Goal: Information Seeking & Learning: Learn about a topic

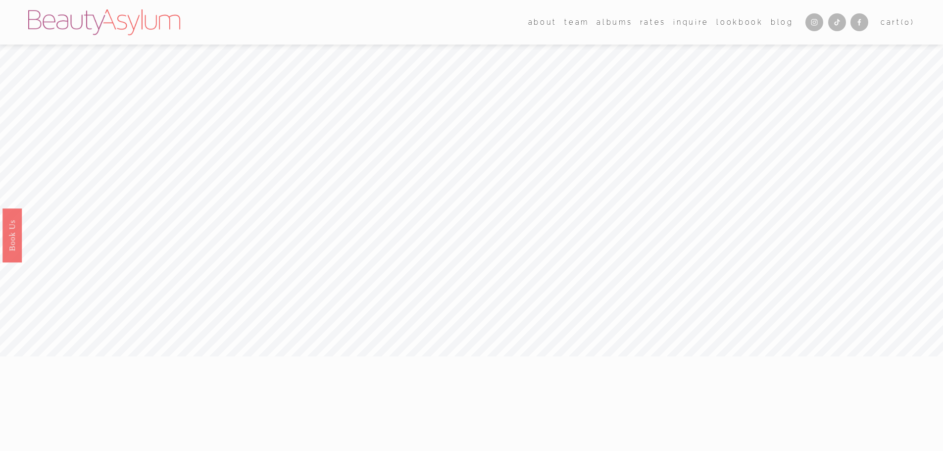
click at [652, 23] on link "Rates" at bounding box center [653, 22] width 26 height 14
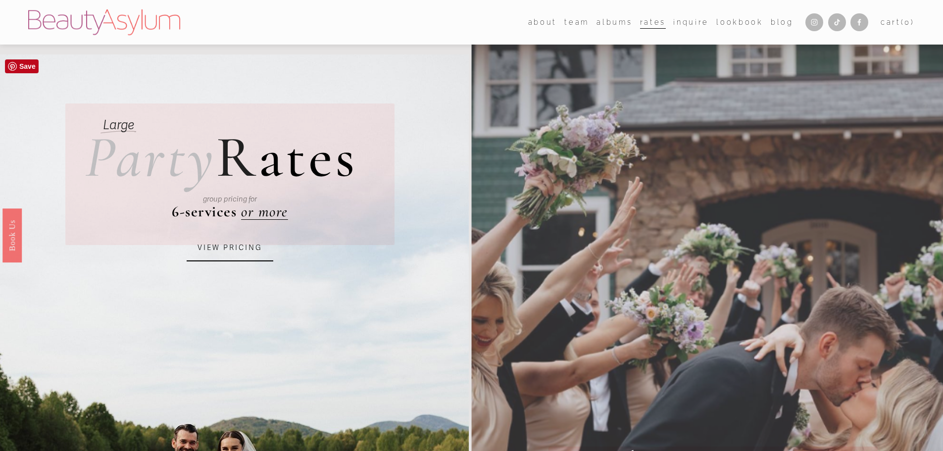
click at [224, 248] on link "VIEW PRICING" at bounding box center [230, 248] width 87 height 27
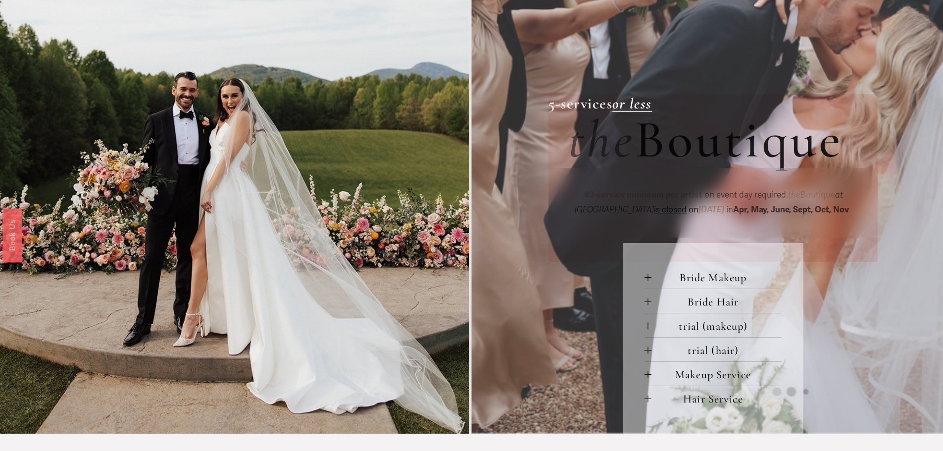
scroll to position [445, 0]
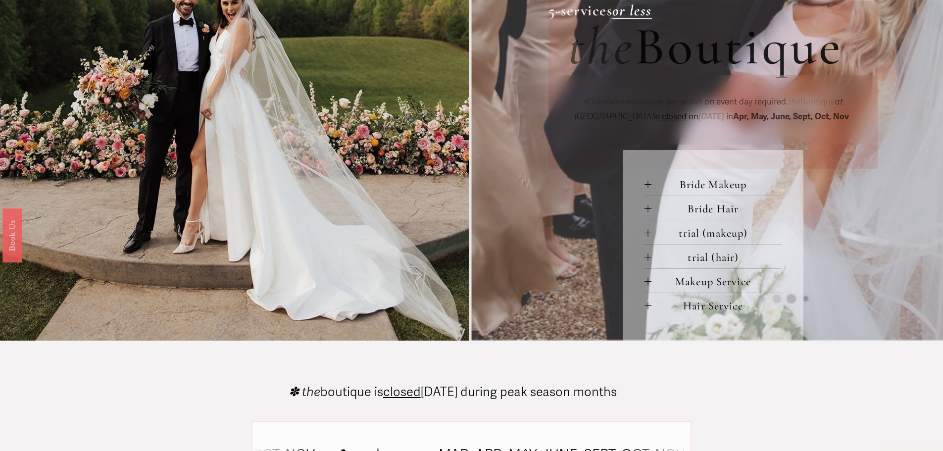
click at [689, 189] on span "Bride Makeup" at bounding box center [716, 184] width 130 height 13
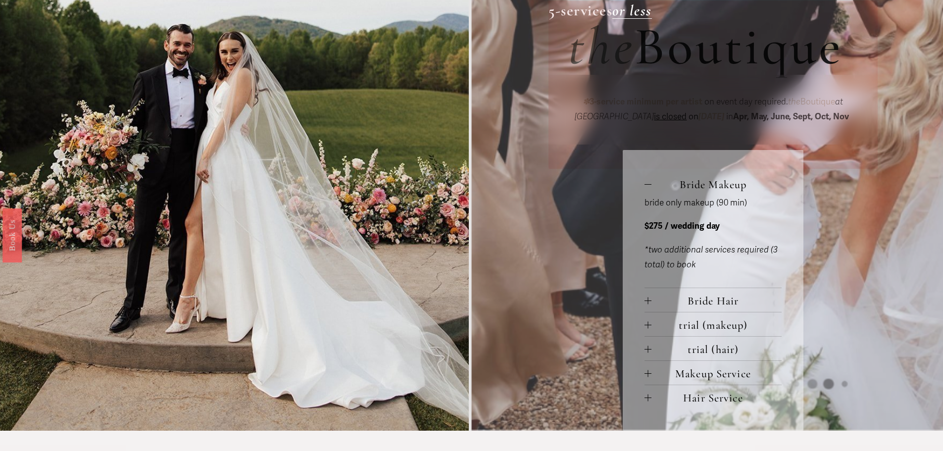
click at [658, 305] on span "Bride Hair" at bounding box center [716, 300] width 130 height 13
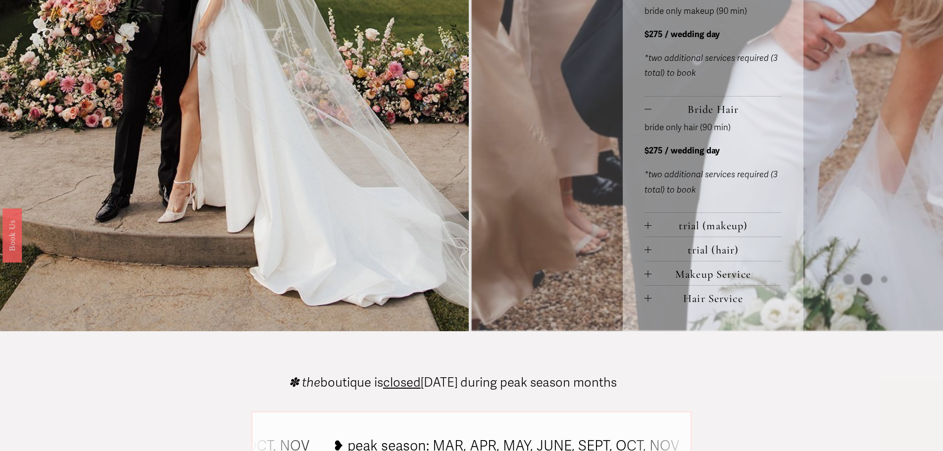
scroll to position [643, 0]
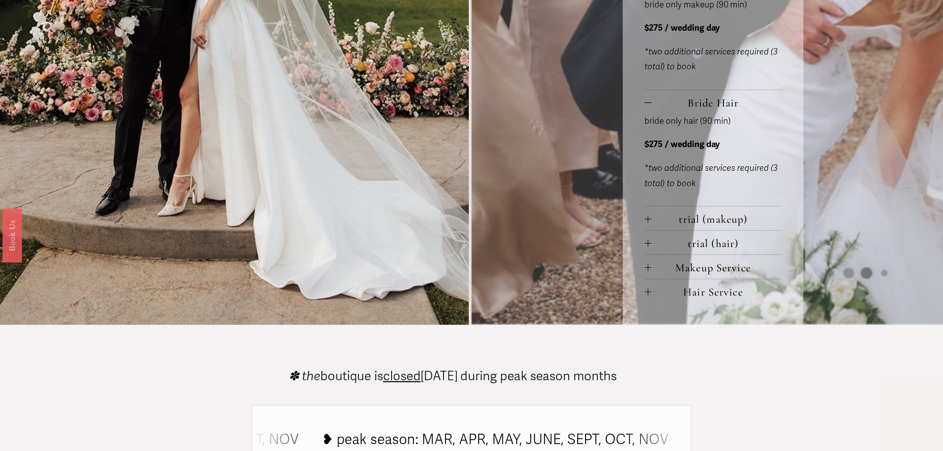
click at [680, 224] on span "trial (makeup)" at bounding box center [716, 218] width 130 height 13
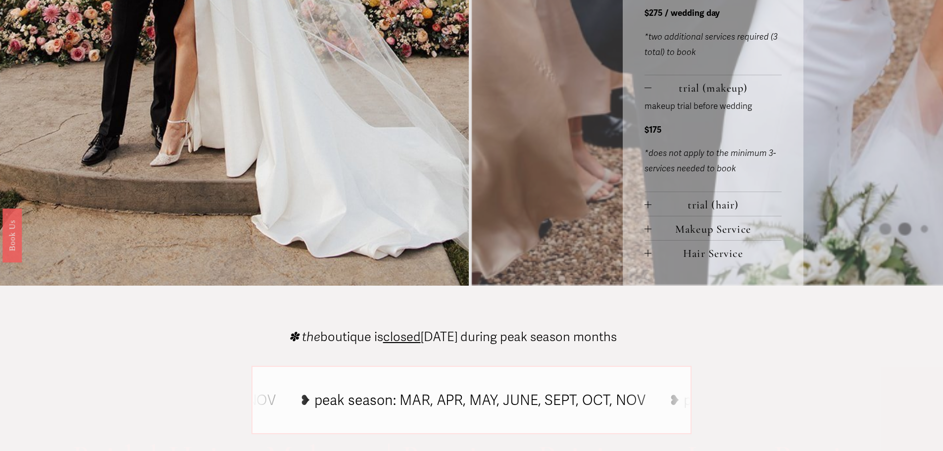
scroll to position [792, 0]
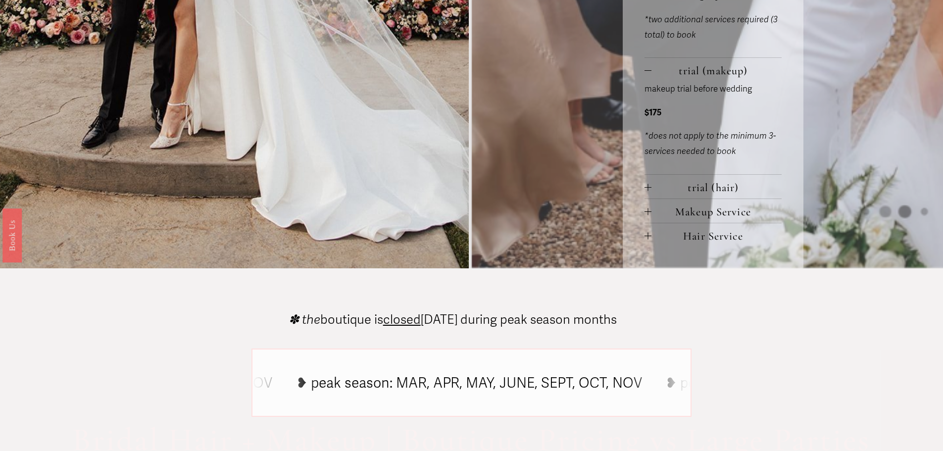
click at [663, 206] on button "Makeup Service" at bounding box center [712, 211] width 137 height 24
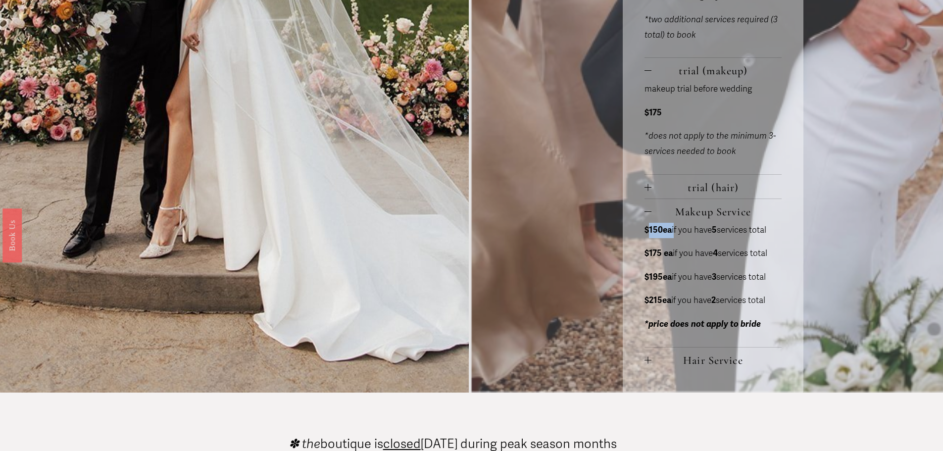
drag, startPoint x: 673, startPoint y: 232, endPoint x: 648, endPoint y: 233, distance: 25.3
click at [648, 233] on p "$150ea if you have 5 services total" at bounding box center [712, 230] width 137 height 15
click at [648, 233] on strong "$150ea" at bounding box center [657, 230] width 27 height 10
click at [688, 360] on span "Hair Service" at bounding box center [716, 359] width 130 height 13
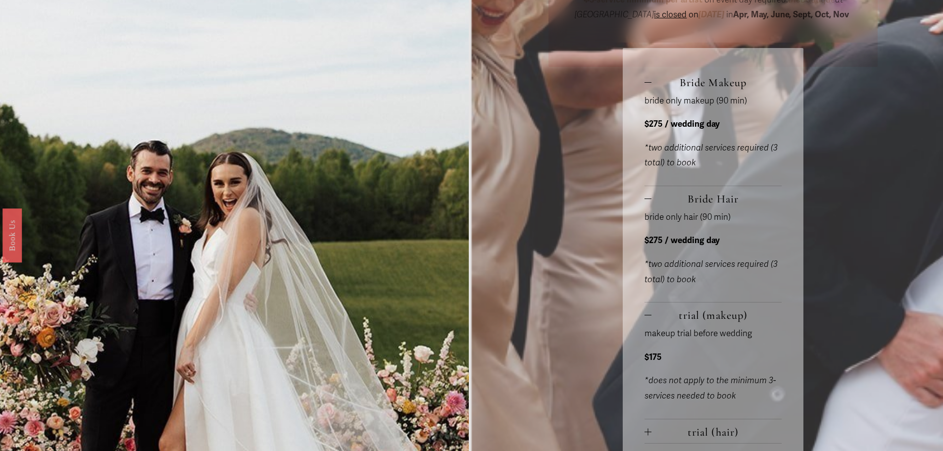
scroll to position [544, 0]
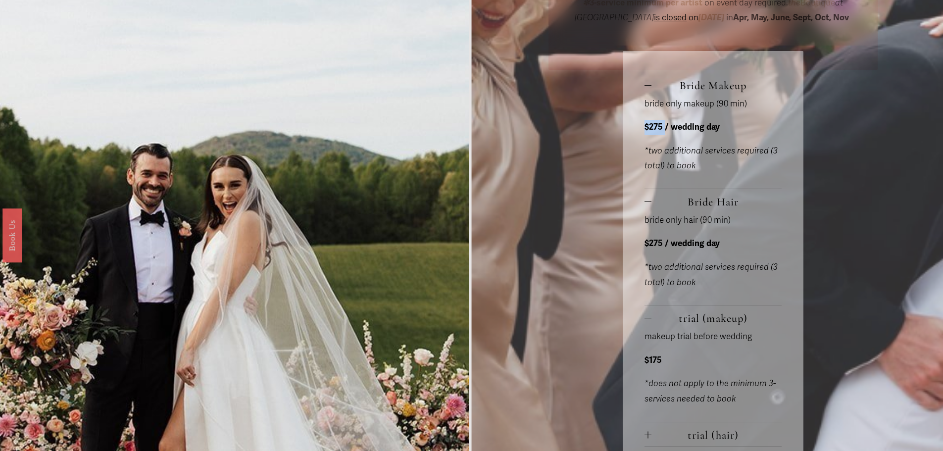
drag, startPoint x: 645, startPoint y: 131, endPoint x: 664, endPoint y: 124, distance: 19.8
click at [664, 124] on p "$275 / wedding day" at bounding box center [712, 127] width 137 height 15
drag, startPoint x: 729, startPoint y: 126, endPoint x: 646, endPoint y: 126, distance: 83.1
click at [646, 126] on p "$275 / wedding day" at bounding box center [712, 127] width 137 height 15
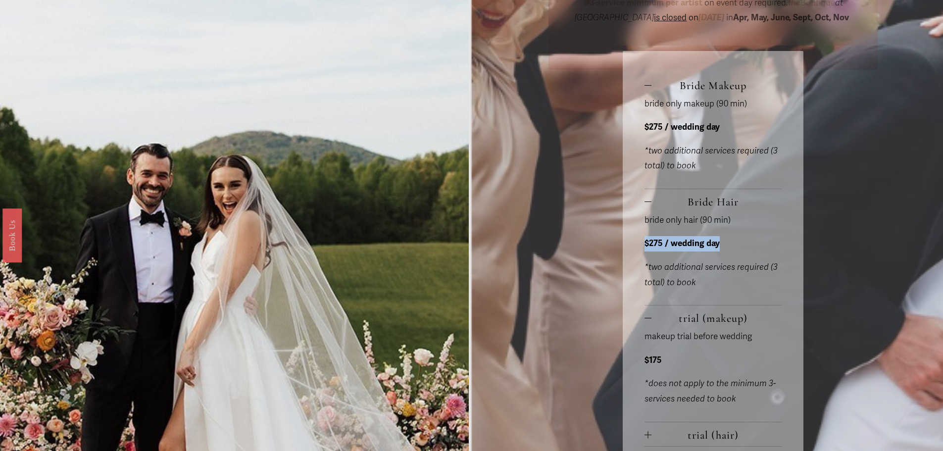
drag, startPoint x: 724, startPoint y: 239, endPoint x: 623, endPoint y: 240, distance: 101.0
click at [623, 240] on div "Bride Makeup bride only makeup (90 min) $275 / wedding day *two additional serv…" at bounding box center [713, 408] width 180 height 714
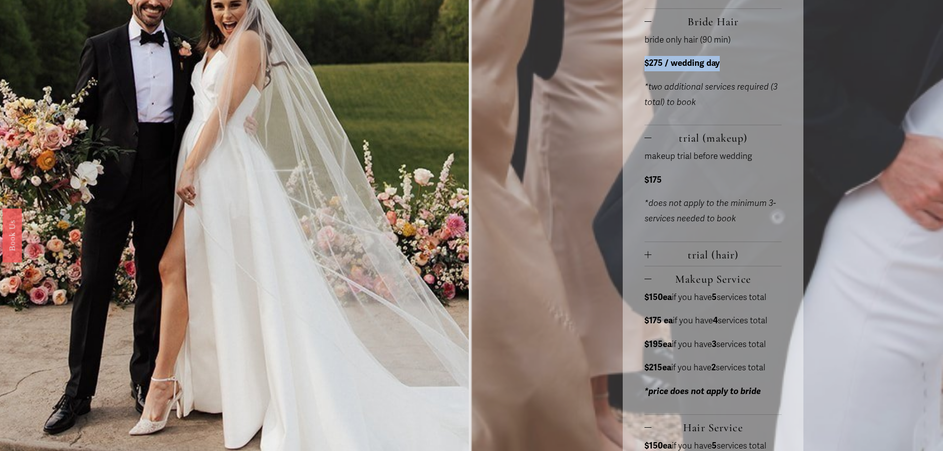
scroll to position [742, 0]
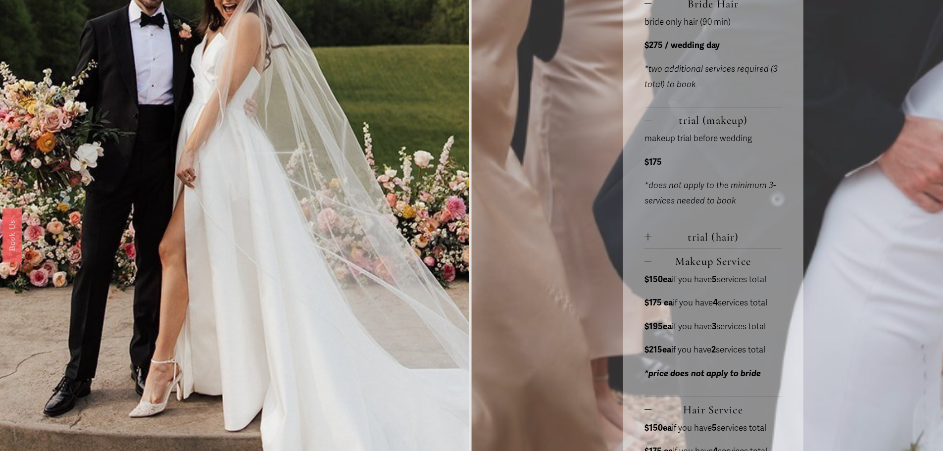
click at [654, 164] on strong "$175" at bounding box center [652, 162] width 17 height 10
drag, startPoint x: 670, startPoint y: 165, endPoint x: 642, endPoint y: 165, distance: 27.7
click at [642, 165] on div "Bride Makeup bride only makeup (90 min) $275 / wedding day *two additional serv…" at bounding box center [713, 210] width 180 height 714
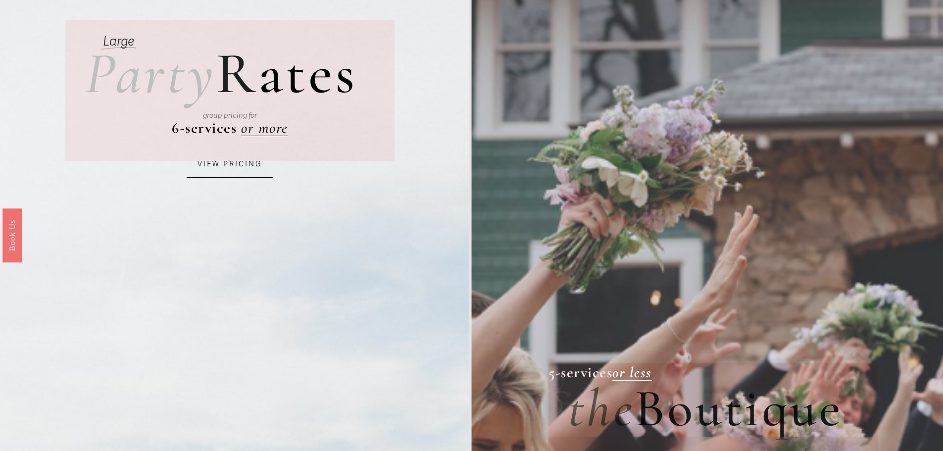
scroll to position [49, 0]
